Goal: Task Accomplishment & Management: Complete application form

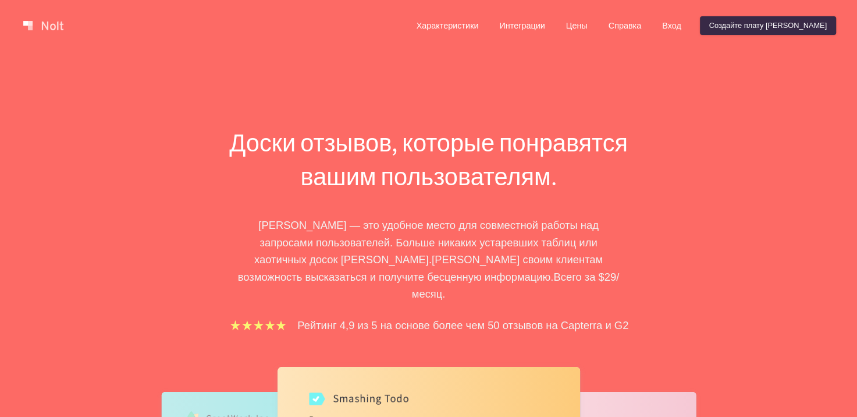
click at [506, 72] on div "Доски отзывов, которые понравятся вашим пользователям. Nolt — это удобное место…" at bounding box center [428, 379] width 857 height 657
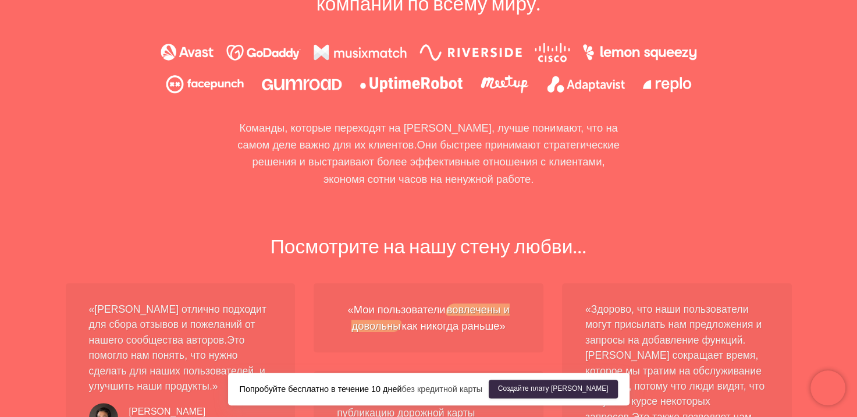
scroll to position [931, 0]
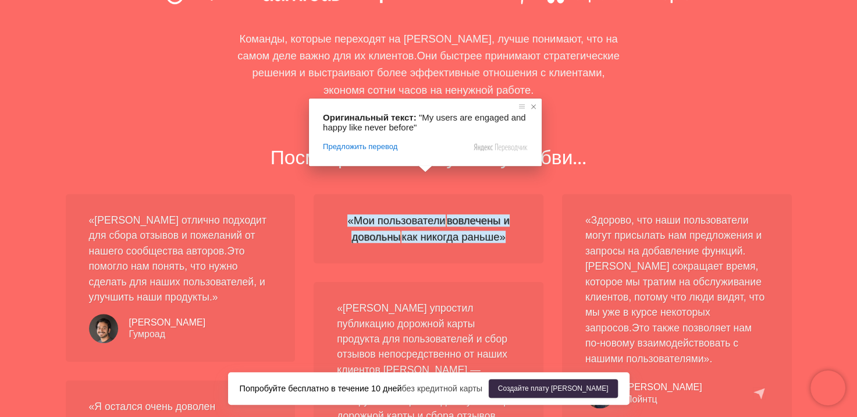
click at [531, 103] on span at bounding box center [534, 107] width 12 height 12
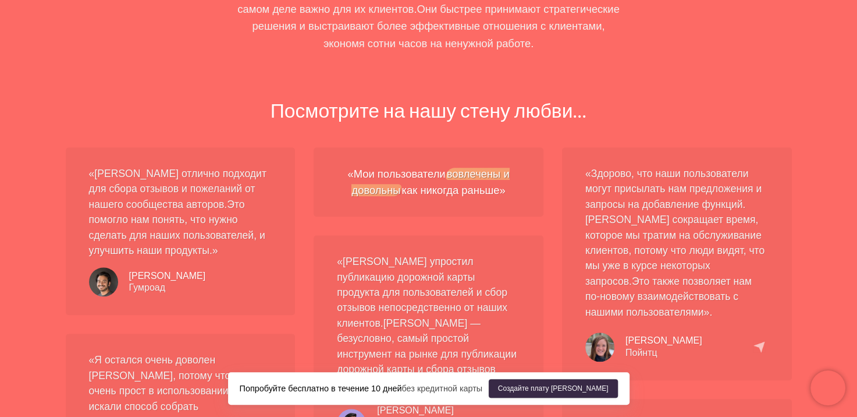
scroll to position [1048, 0]
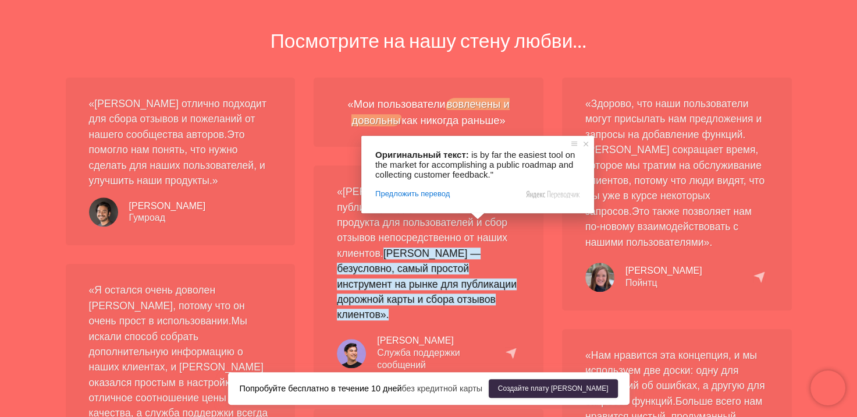
click at [522, 326] on div "«Nolt упростил публикацию дорожной карты продукта для пользователей и сбор отзы…" at bounding box center [429, 277] width 230 height 225
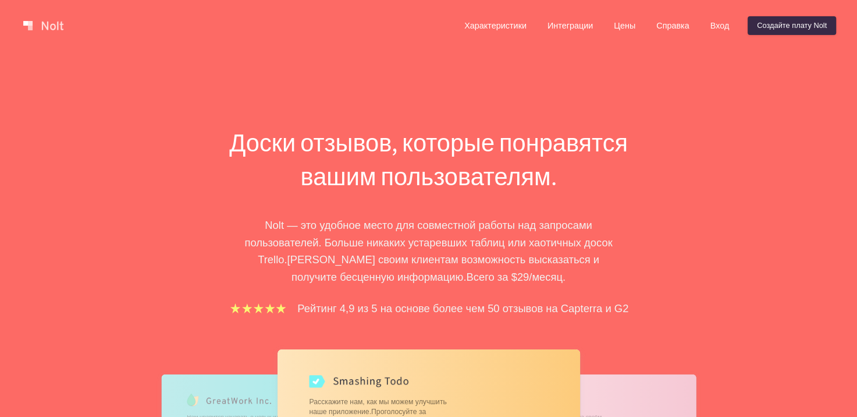
drag, startPoint x: 0, startPoint y: 0, endPoint x: 688, endPoint y: 207, distance: 718.6
click at [688, 207] on div "Доски отзывов, которые понравятся вашим пользователям. Nolt — это удобное место…" at bounding box center [429, 401] width 524 height 551
click at [855, 83] on div "Доски отзывов, которые понравятся вашим пользователям. Nolt — это удобное место…" at bounding box center [428, 371] width 857 height 640
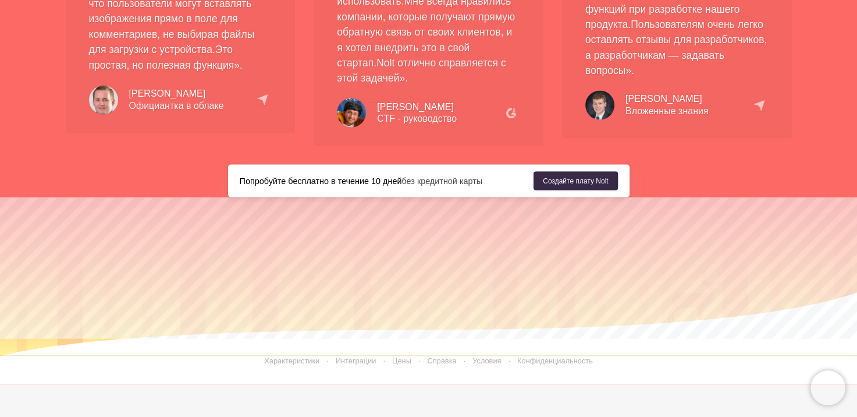
scroll to position [2525, 0]
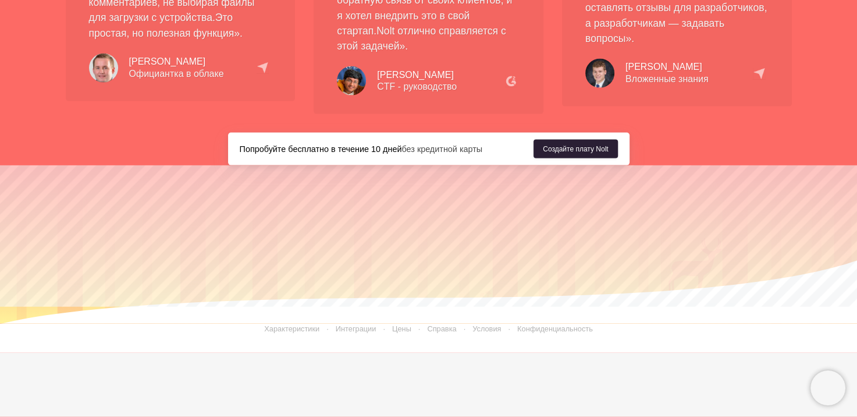
click at [590, 144] on ya-tr-span "Создайте плату Nolt" at bounding box center [575, 149] width 65 height 10
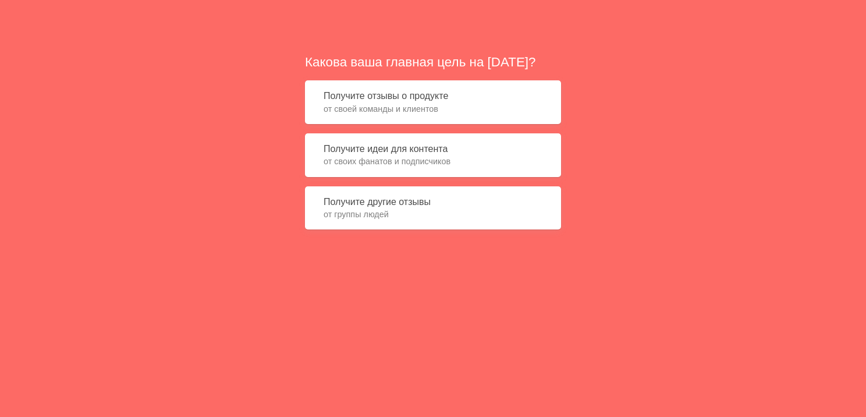
click at [635, 154] on div "Какова ваша главная цель на сегодня? Получите отзывы о продукте от своей команд…" at bounding box center [433, 146] width 866 height 292
click at [491, 103] on span "от своей команды и клиентов" at bounding box center [433, 109] width 219 height 12
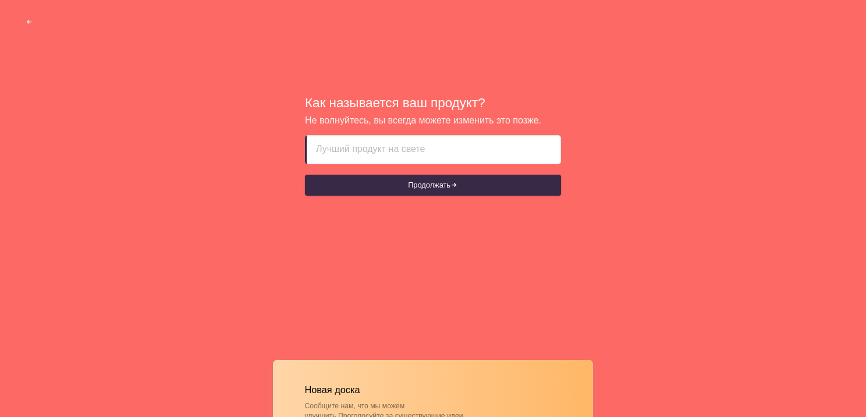
click at [462, 152] on input at bounding box center [433, 150] width 235 height 28
click at [418, 207] on div "Как называется ваш продукт? Не волнуйтесь, вы всегда можете изменить это позже.…" at bounding box center [433, 146] width 866 height 292
click at [405, 159] on input at bounding box center [433, 150] width 235 height 28
paste input "Flyvi"
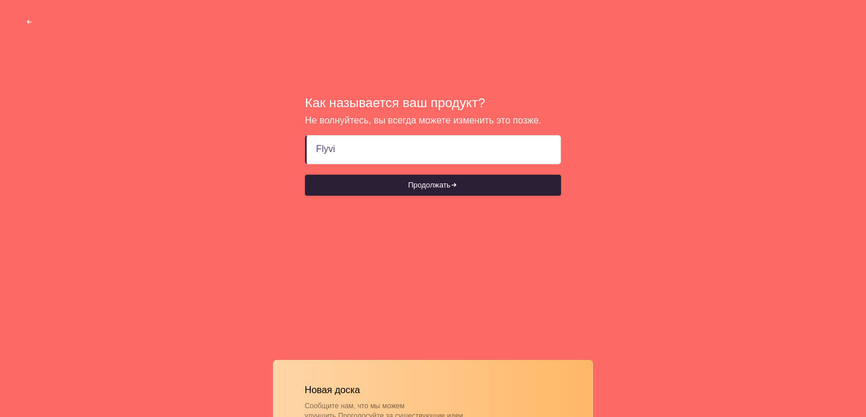
click at [412, 186] on ya-tr-span "Продолжать" at bounding box center [429, 185] width 42 height 10
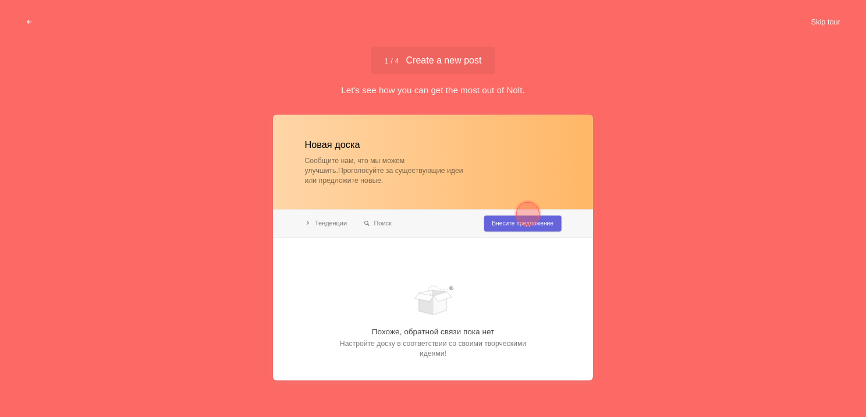
click at [412, 0] on body "Sorry, we don't support your browser. Install a modern browser Skip tour Как на…" at bounding box center [433, 0] width 866 height 0
type input "Flyvi"
click at [514, 230] on div at bounding box center [528, 214] width 42 height 42
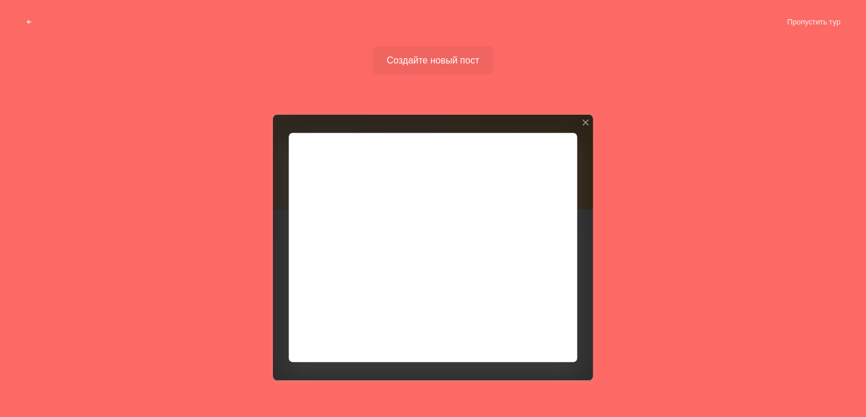
click at [469, 192] on div at bounding box center [433, 247] width 320 height 265
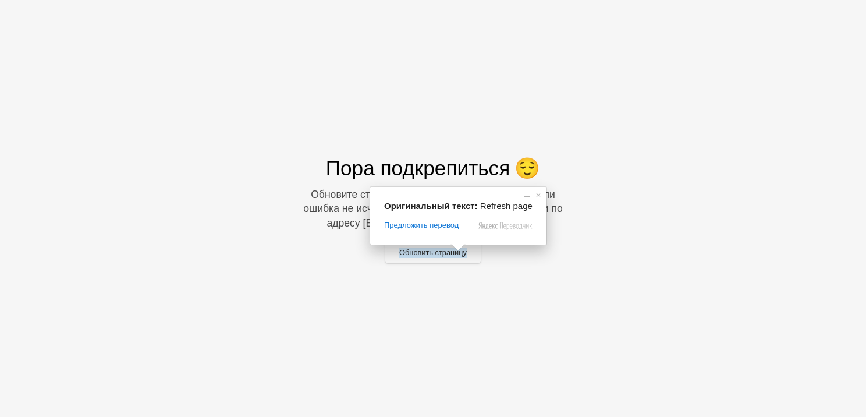
click at [453, 251] on span at bounding box center [458, 247] width 15 height 7
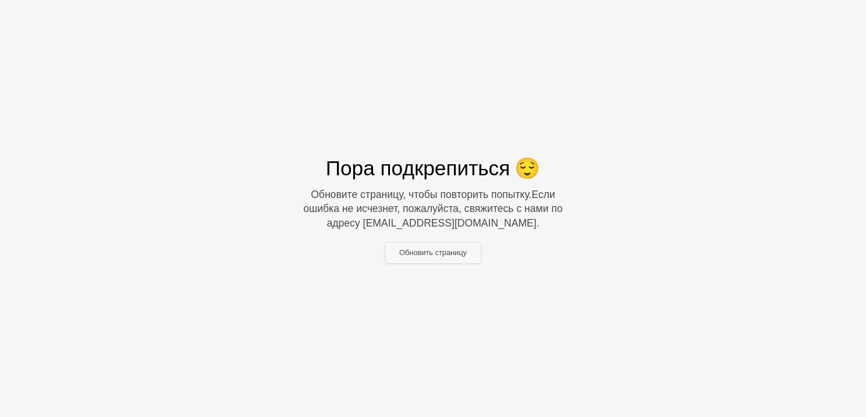
click at [446, 248] on ya-tr-span "Обновить страницу" at bounding box center [433, 252] width 68 height 10
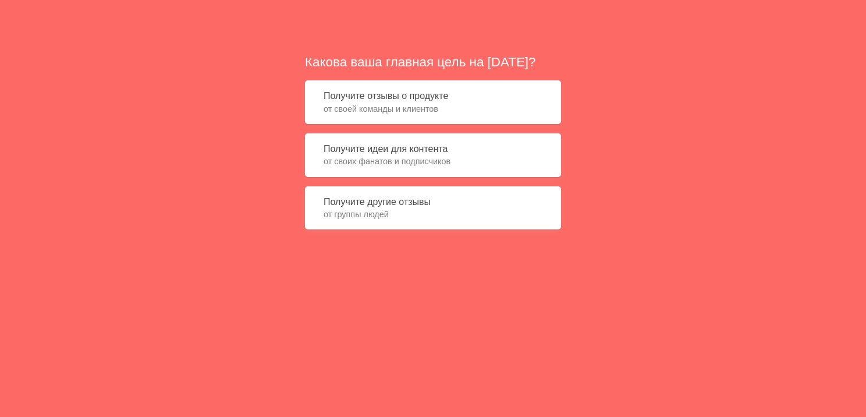
click at [658, 154] on div "Какова ваша главная цель на [DATE]? Получите отзывы о продукте от своей команды…" at bounding box center [433, 146] width 866 height 292
click at [458, 94] on button "Получите отзывы о продукте от своей команды и клиентов" at bounding box center [433, 102] width 256 height 44
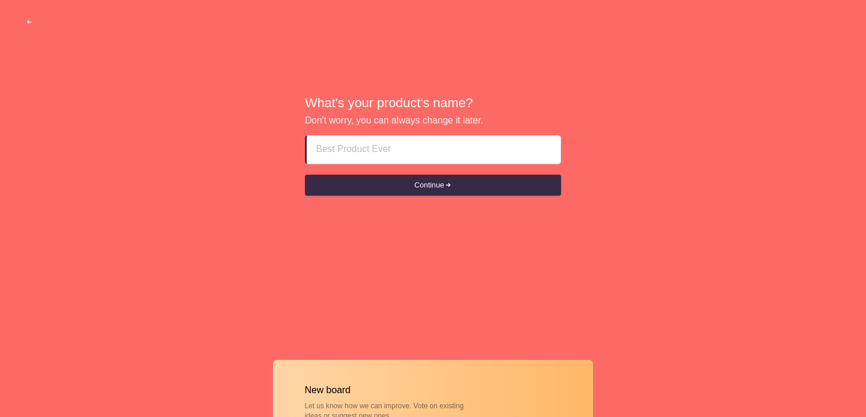
type input "Flyvi"
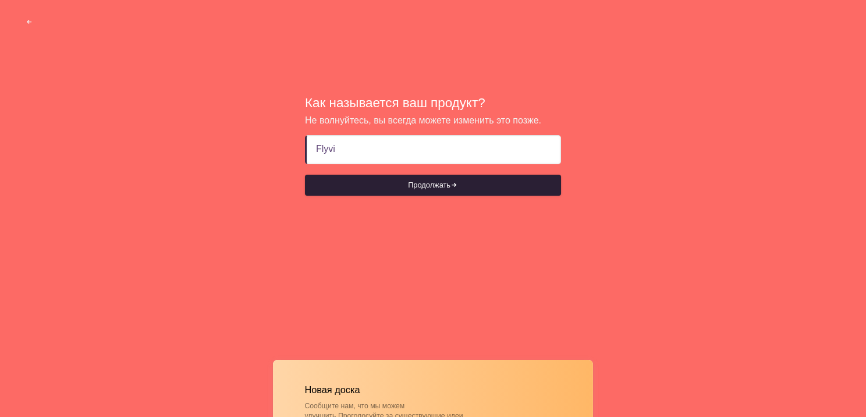
click at [471, 183] on button "Продолжать" at bounding box center [433, 185] width 256 height 21
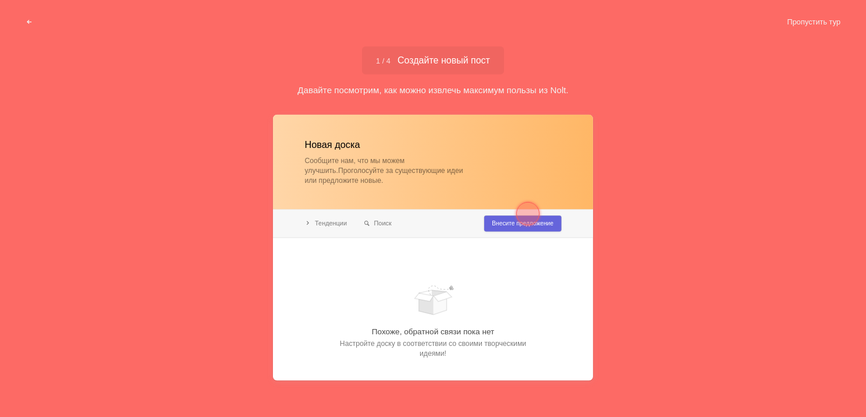
click at [533, 215] on div at bounding box center [527, 213] width 23 height 23
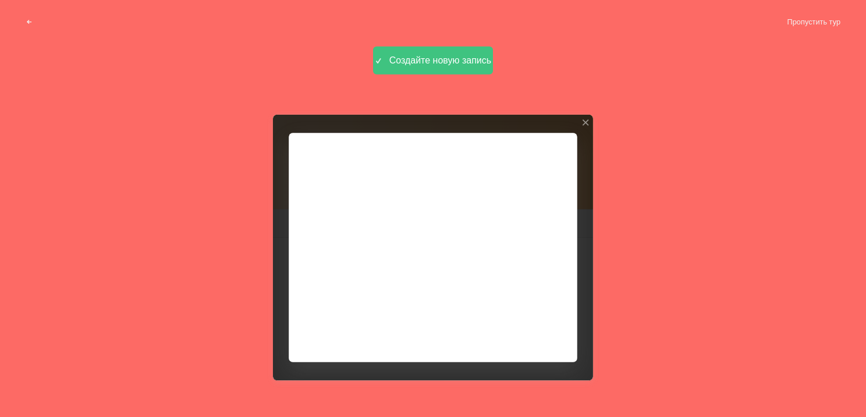
click at [523, 326] on div at bounding box center [433, 247] width 320 height 265
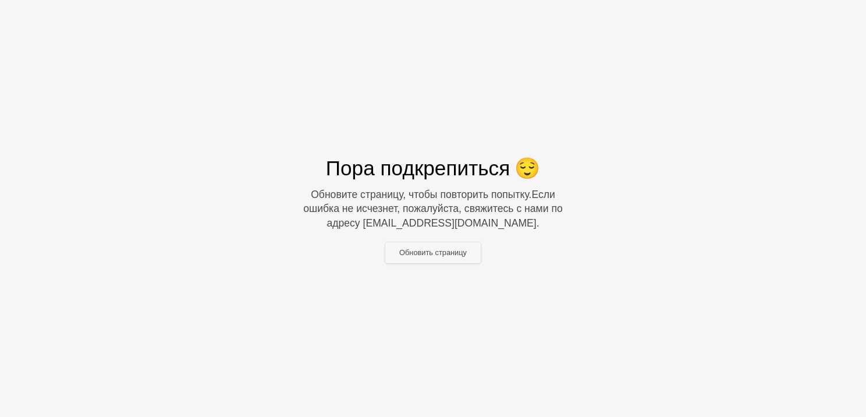
click at [448, 246] on button "Обновить страницу" at bounding box center [432, 252] width 95 height 21
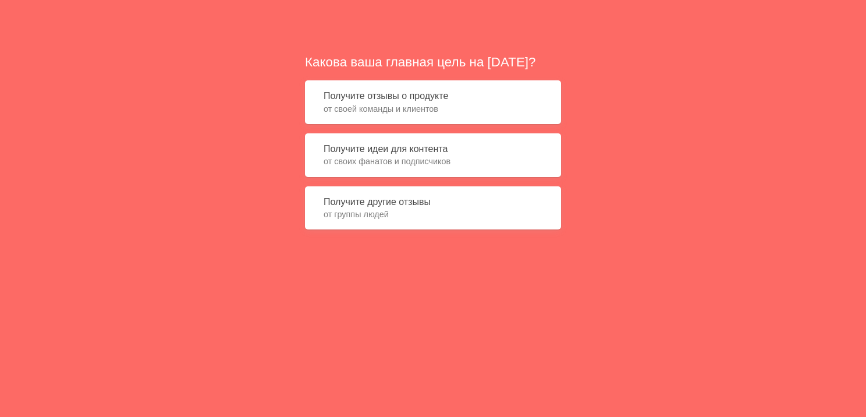
click at [566, 189] on div "Какова ваша главная цель на сегодня? Получите отзывы о продукте от своей команд…" at bounding box center [433, 146] width 866 height 292
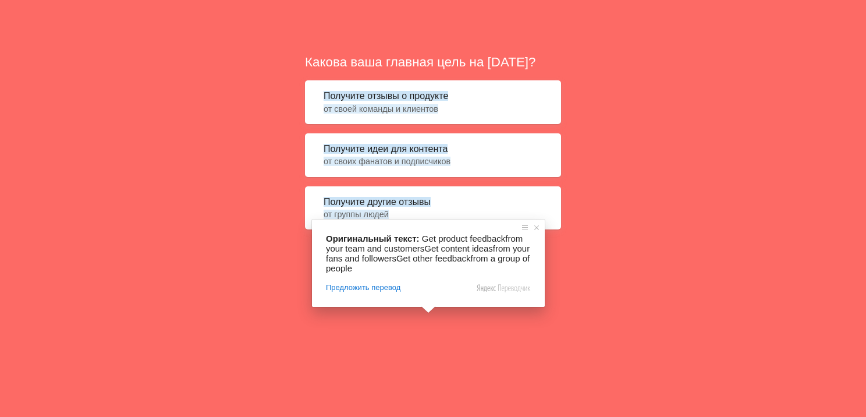
click at [429, 108] on ya-tr-span "от своей команды и клиентов" at bounding box center [381, 108] width 115 height 9
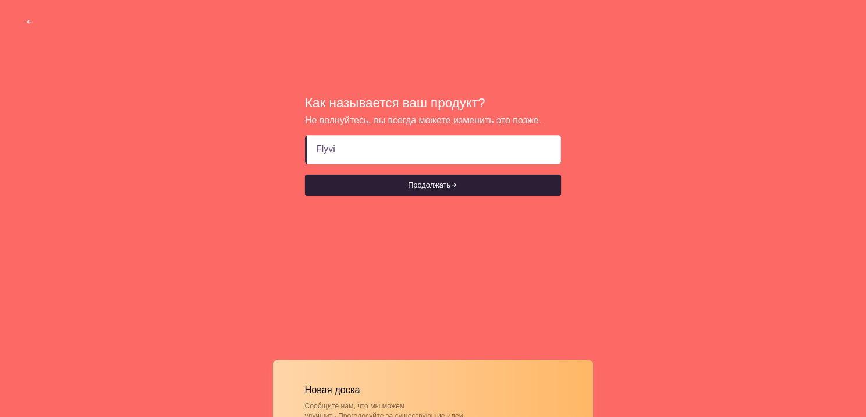
click at [448, 176] on button "Продолжать" at bounding box center [433, 185] width 256 height 21
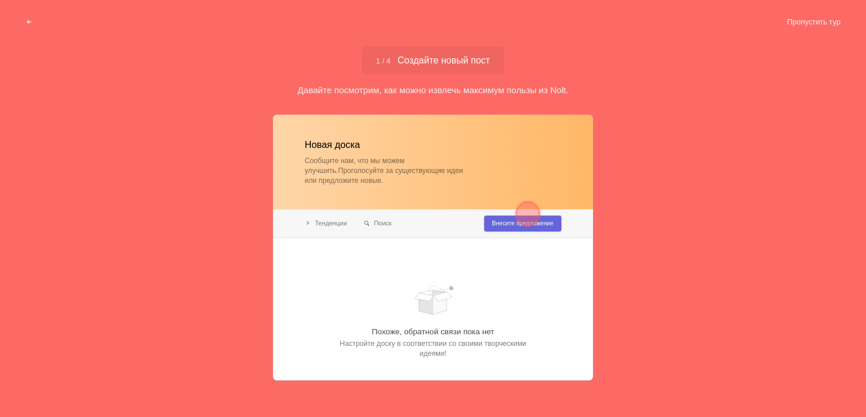
type input "Flyvi"
click at [457, 66] on div "1 / 4 Создайте новый пост Создайте новую запись" at bounding box center [433, 61] width 142 height 28
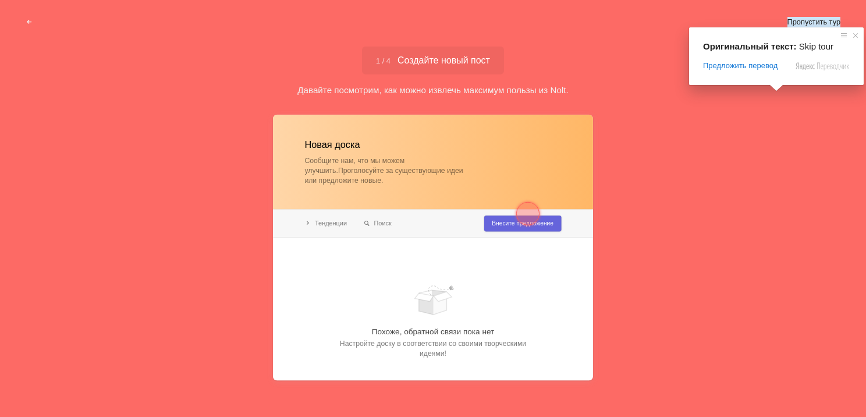
click at [789, 25] on ya-tr-span "Пропустить тур" at bounding box center [814, 22] width 53 height 10
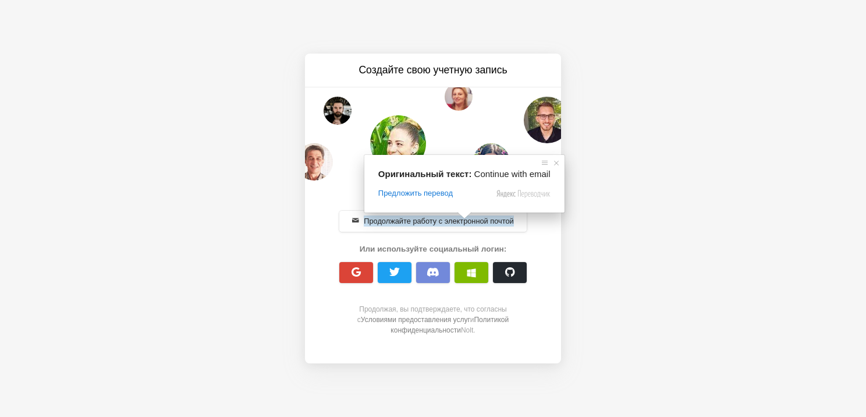
click at [554, 295] on div "Продолжайте работу с электронной почтой Или используйте социальный логин: Продо…" at bounding box center [433, 271] width 256 height 173
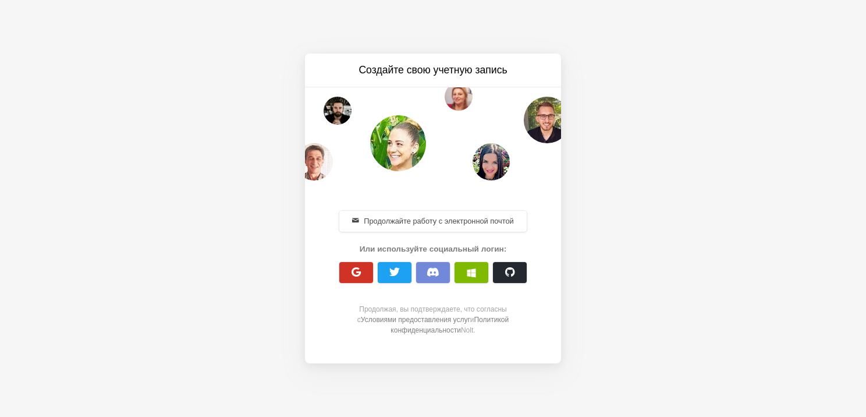
click at [349, 270] on button "button" at bounding box center [356, 272] width 34 height 21
